Goal: Information Seeking & Learning: Learn about a topic

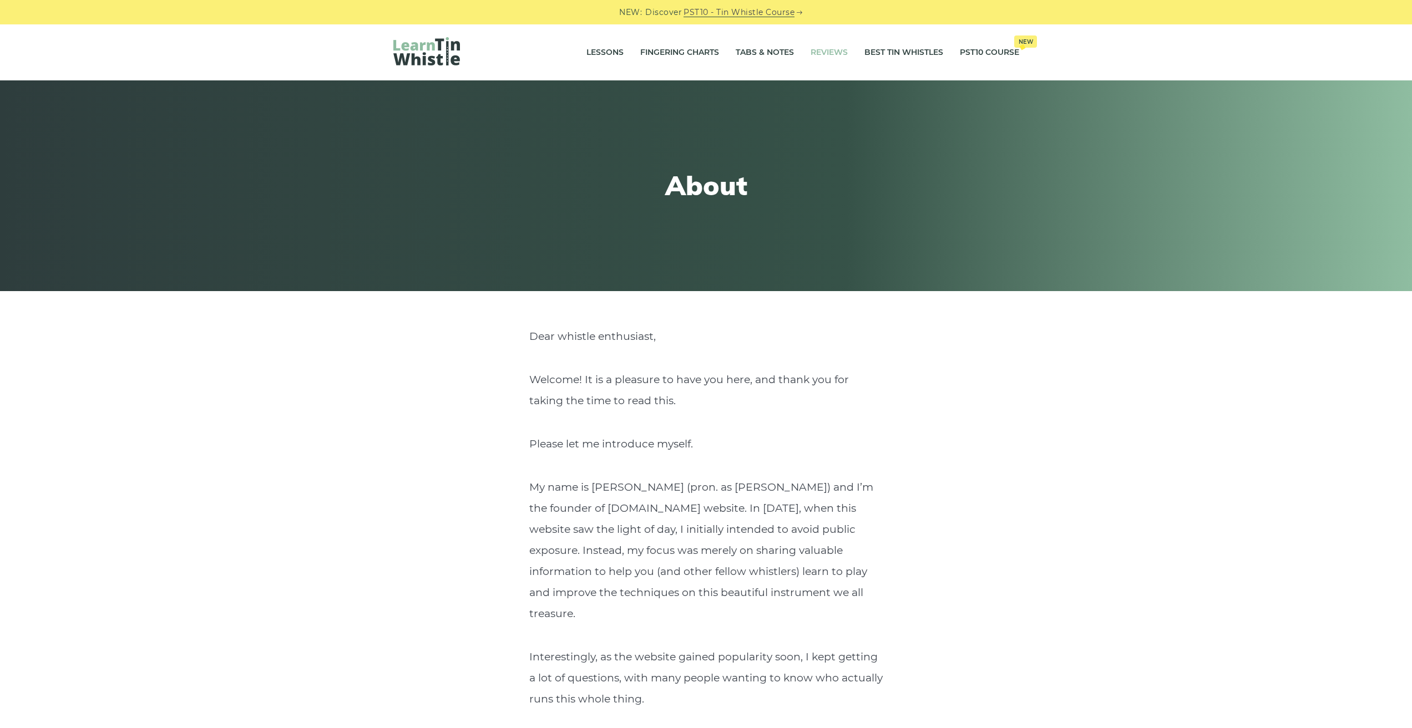
click at [835, 50] on link "Reviews" at bounding box center [828, 53] width 37 height 28
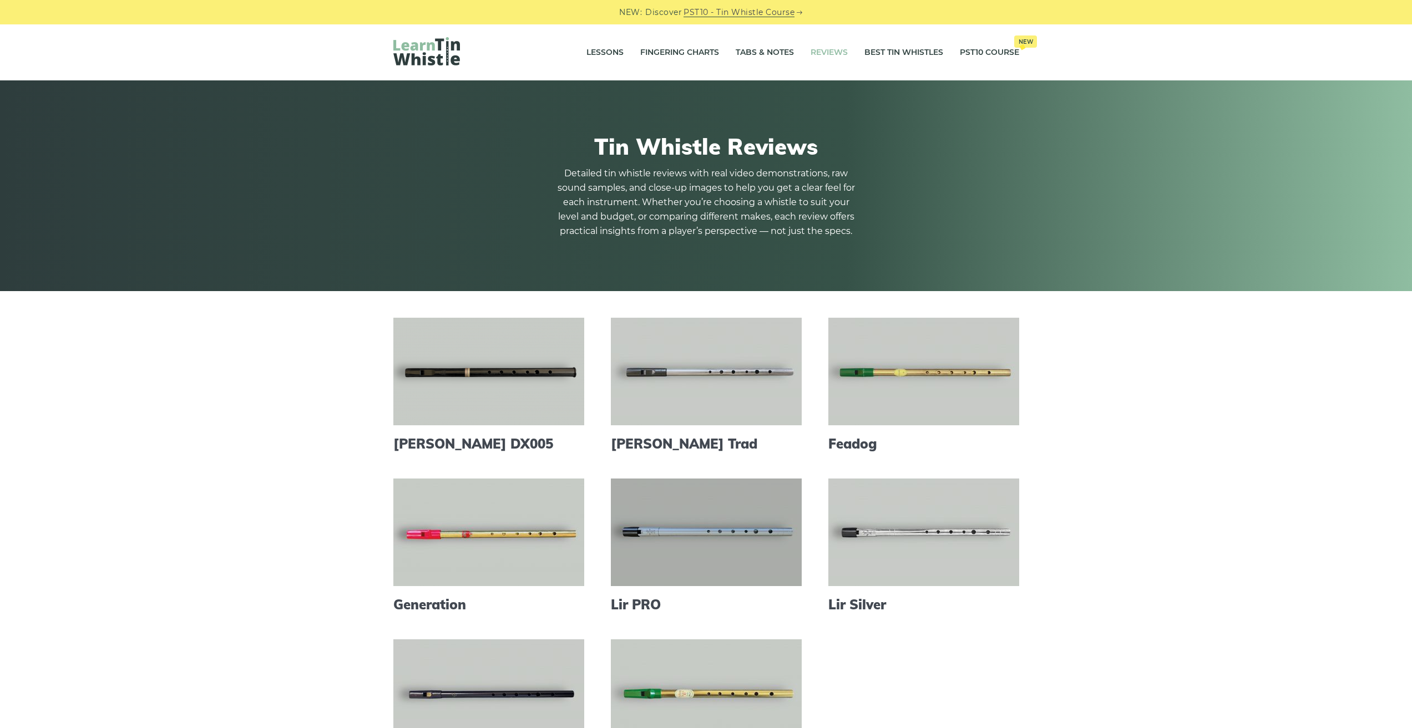
click at [674, 539] on link at bounding box center [706, 533] width 191 height 108
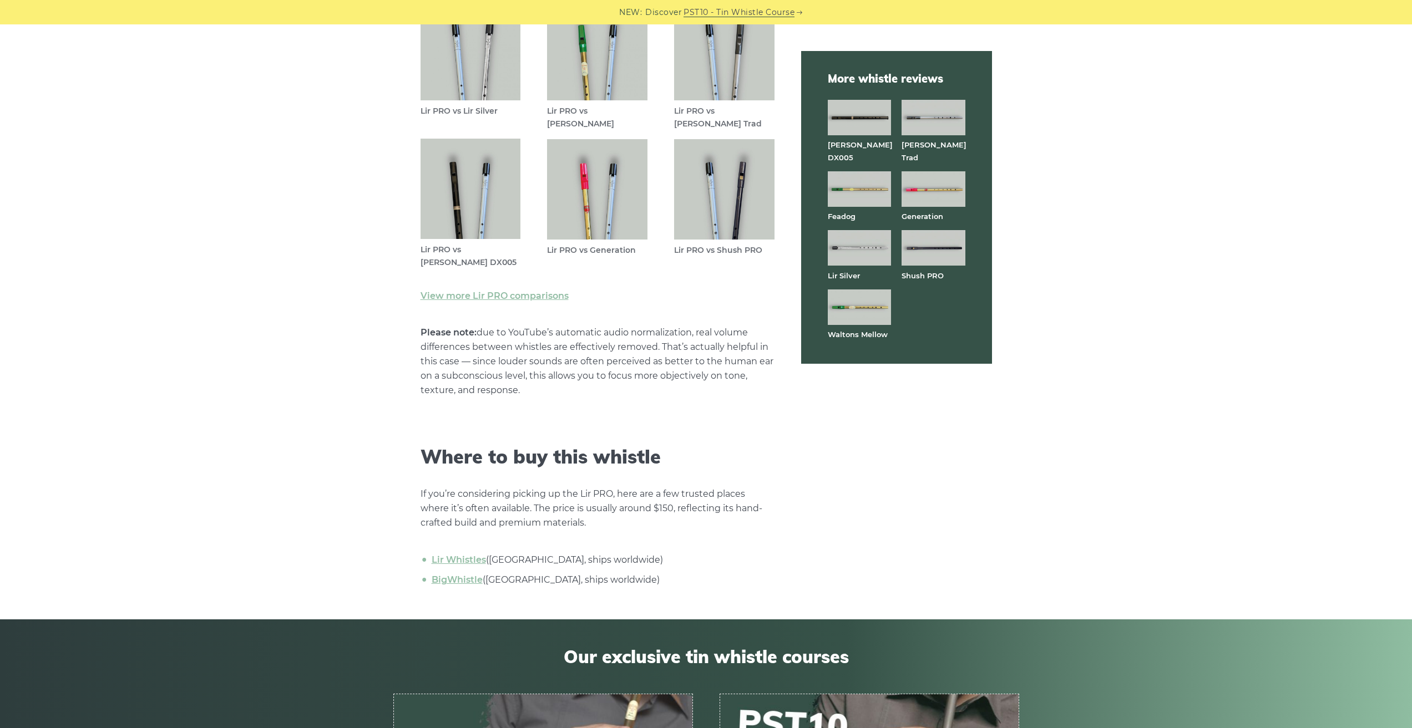
scroll to position [3298, 0]
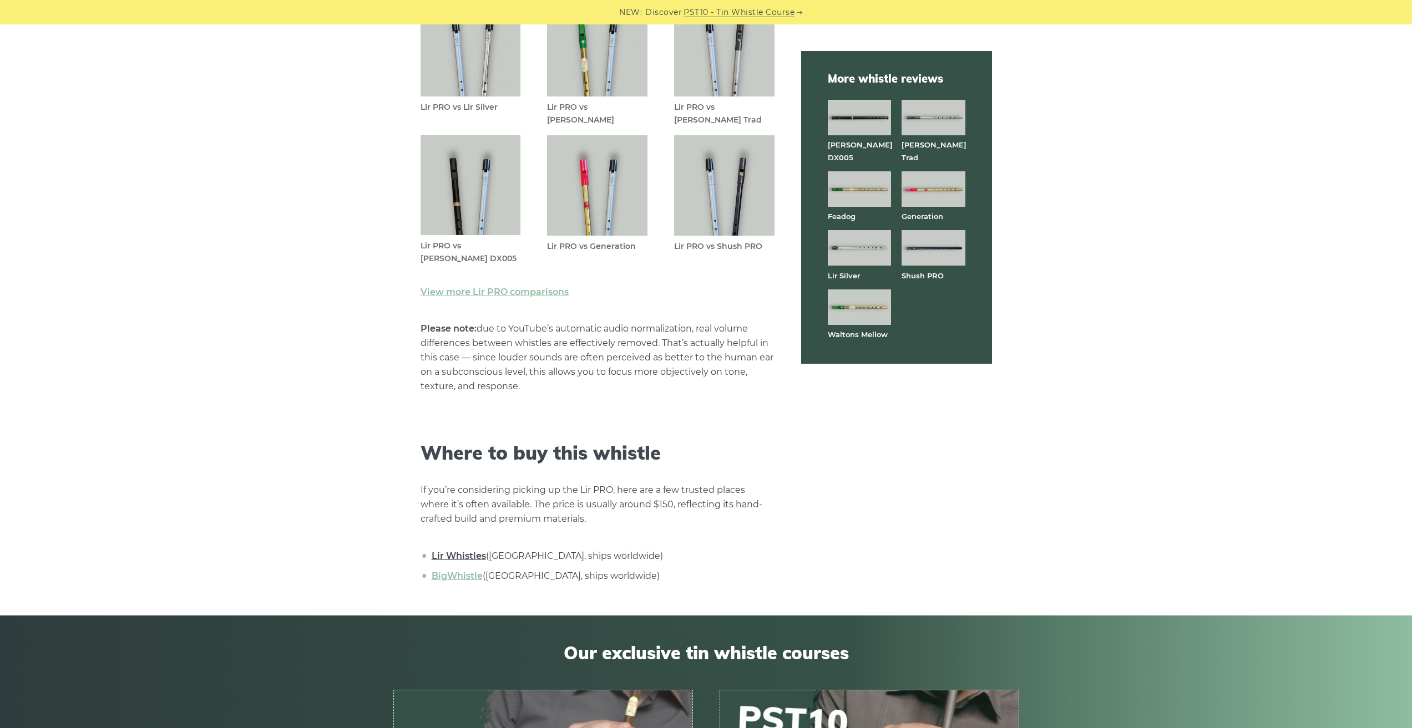
click at [455, 555] on link "Lir Whistles" at bounding box center [459, 556] width 54 height 11
click at [442, 47] on img at bounding box center [470, 47] width 100 height 100
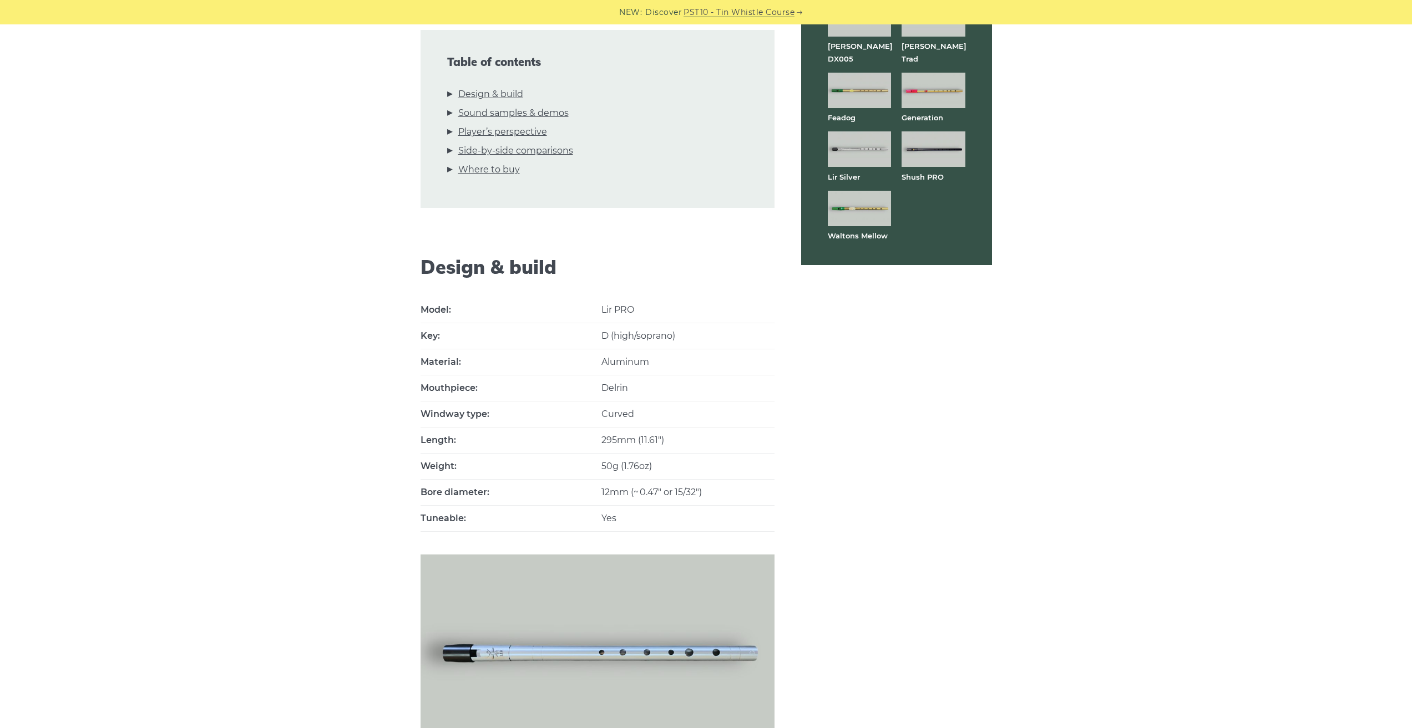
scroll to position [0, 0]
